Goal: Use online tool/utility: Utilize a website feature to perform a specific function

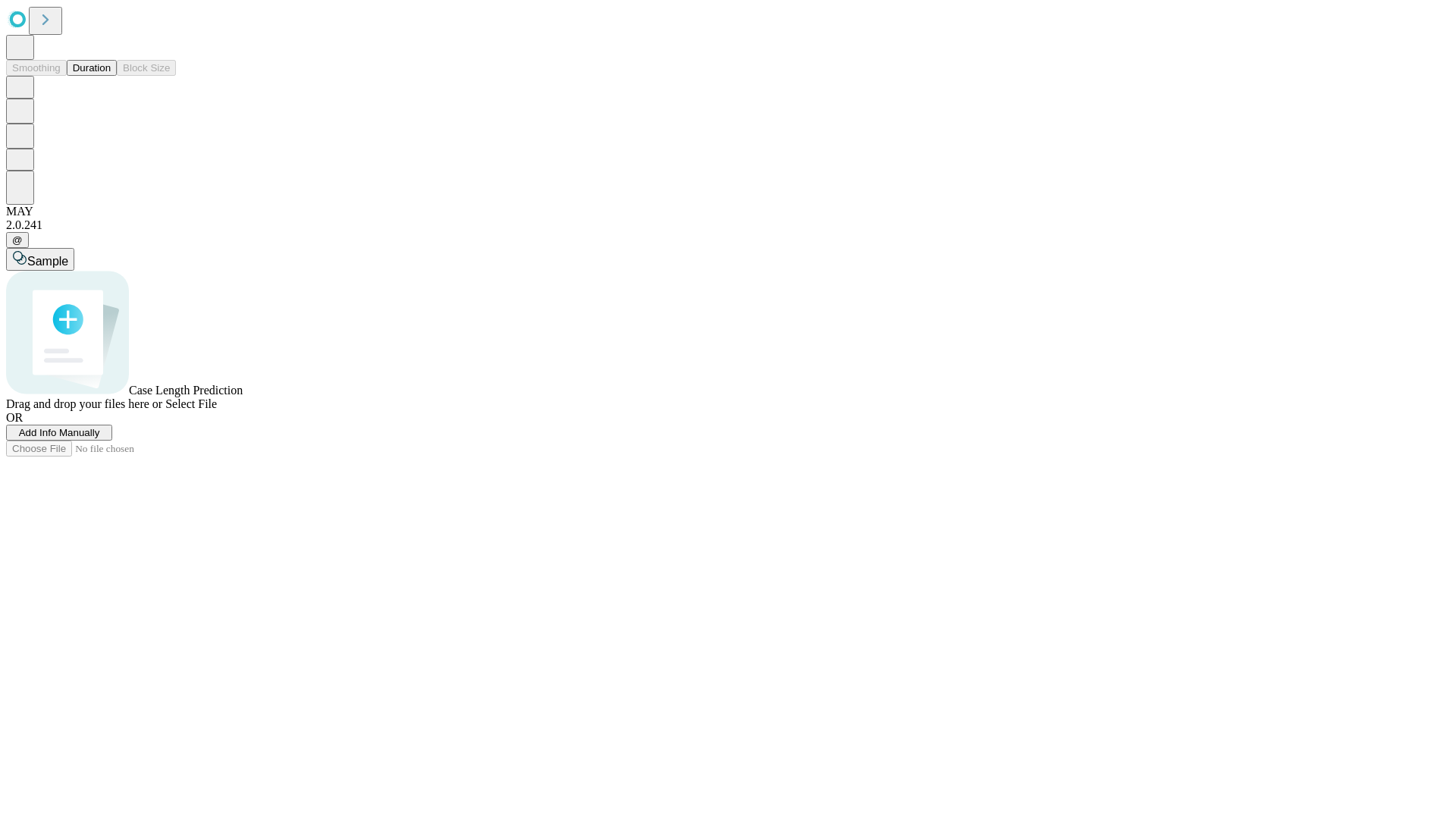
click at [111, 76] on button "Duration" at bounding box center [92, 68] width 50 height 16
click at [217, 411] on span "Select File" at bounding box center [192, 404] width 52 height 13
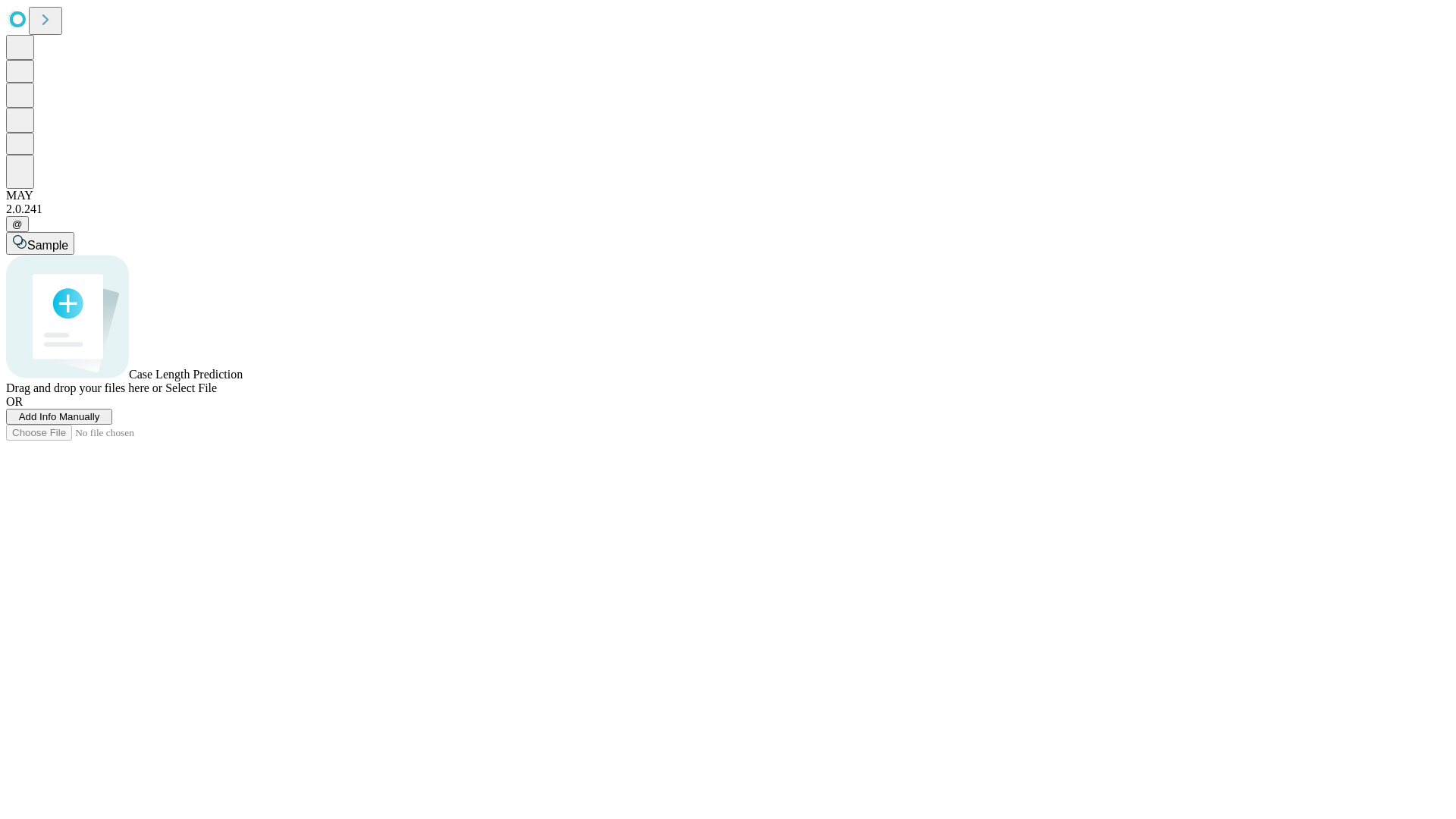
click at [217, 394] on span "Select File" at bounding box center [192, 388] width 52 height 13
